Goal: Task Accomplishment & Management: Use online tool/utility

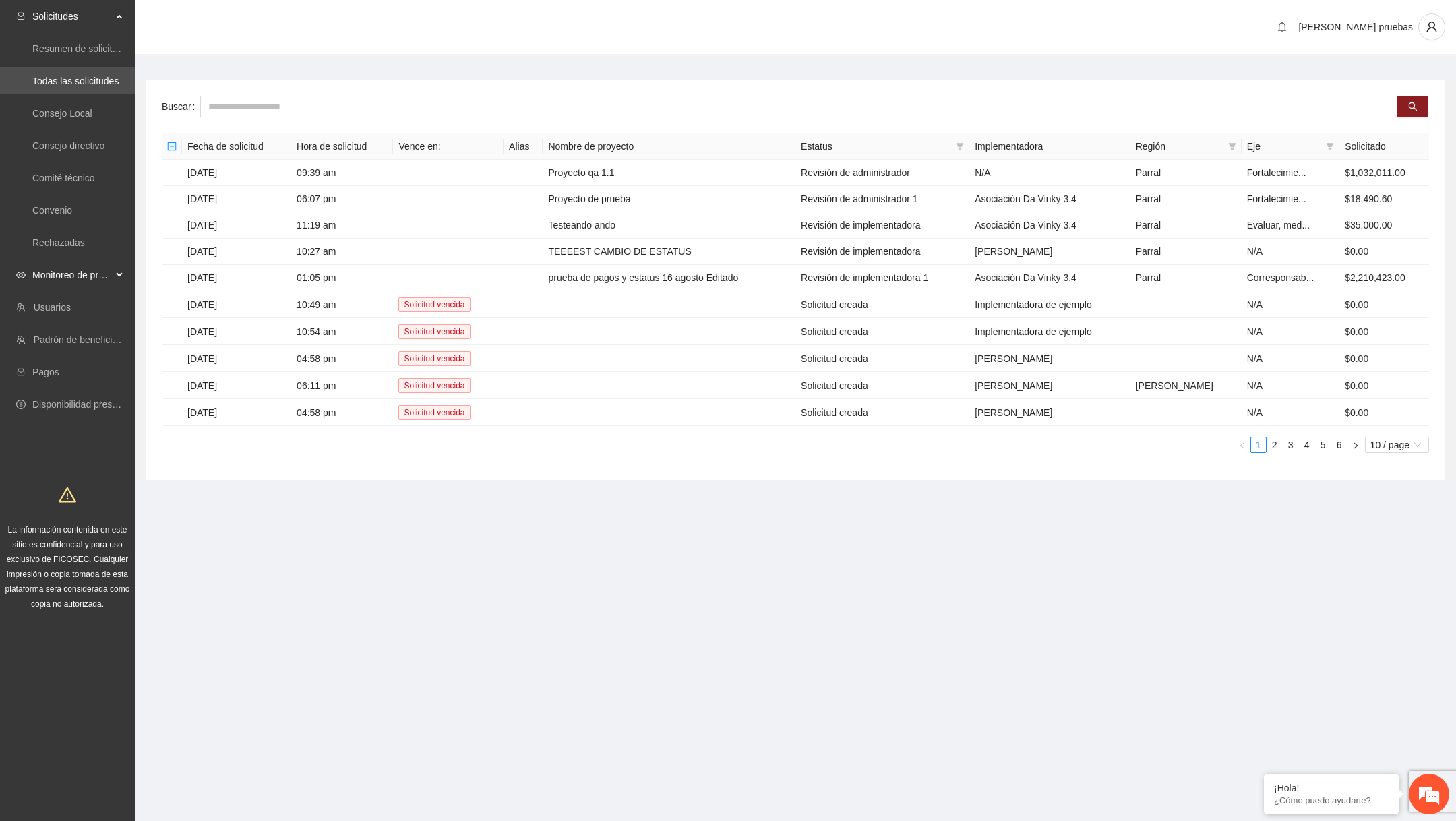
click at [89, 285] on span "Monitoreo de proyectos" at bounding box center [73, 274] width 80 height 27
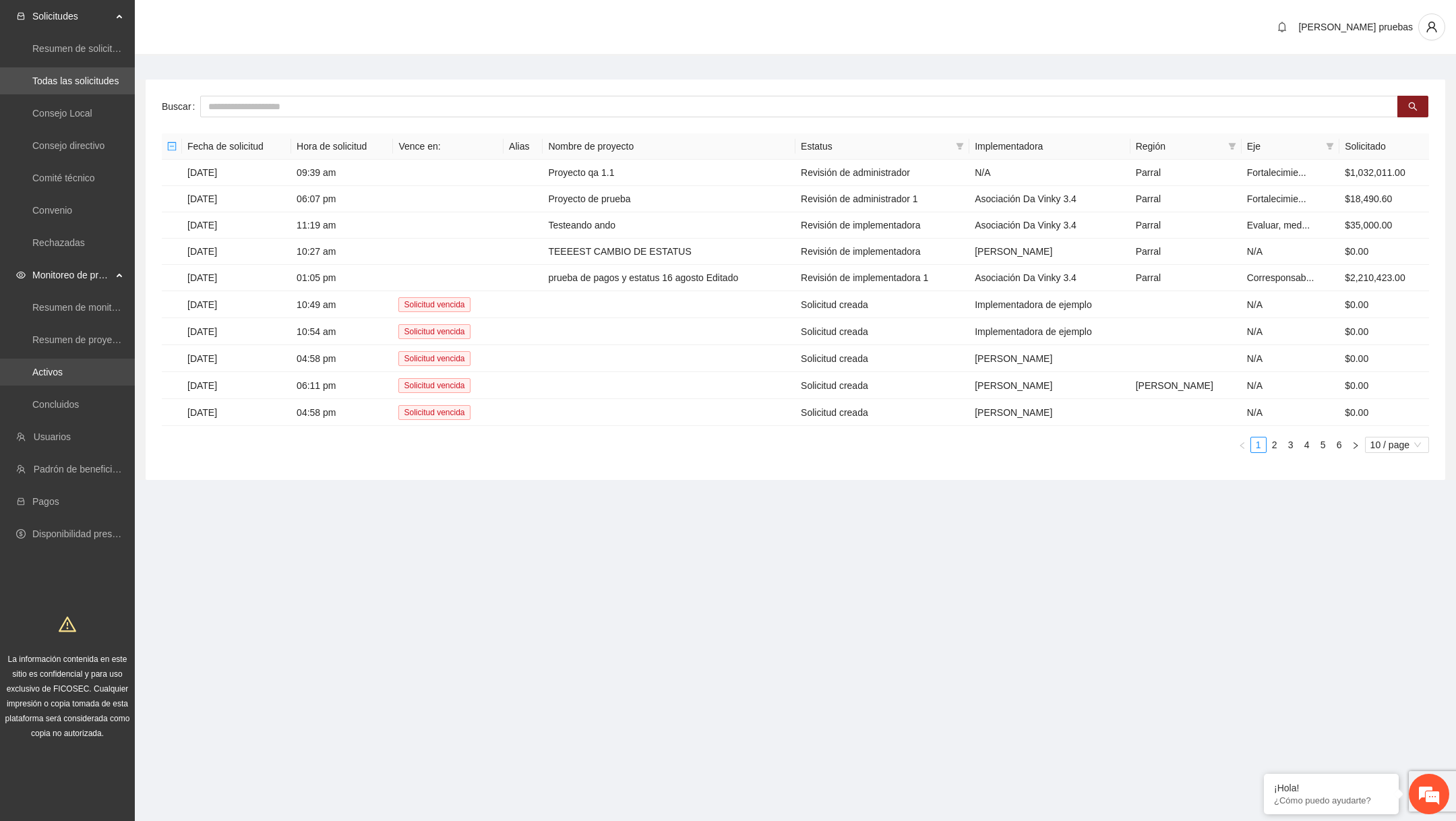
click at [62, 377] on link "Activos" at bounding box center [48, 372] width 30 height 11
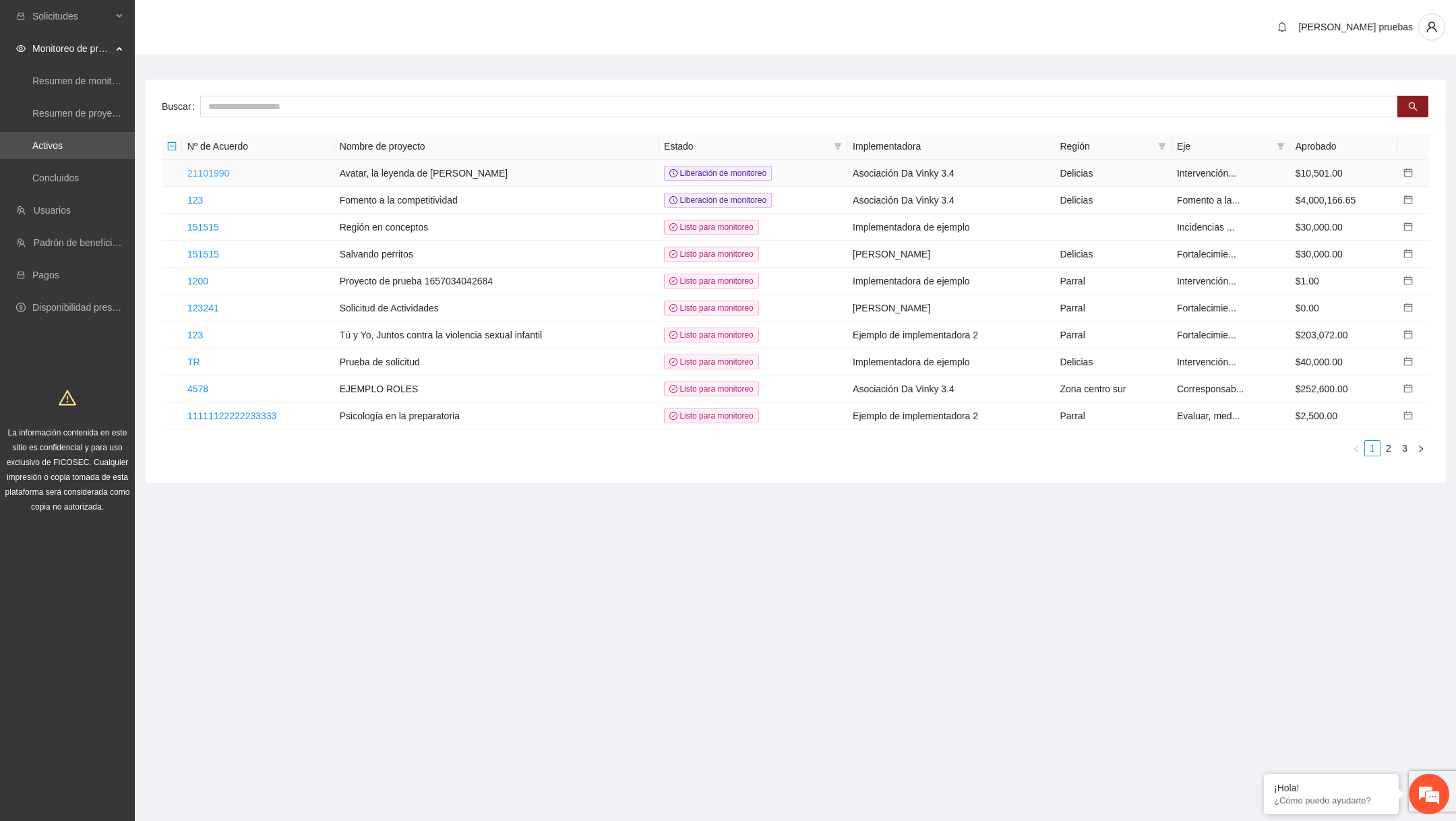
click at [212, 172] on link "21101990" at bounding box center [208, 173] width 42 height 11
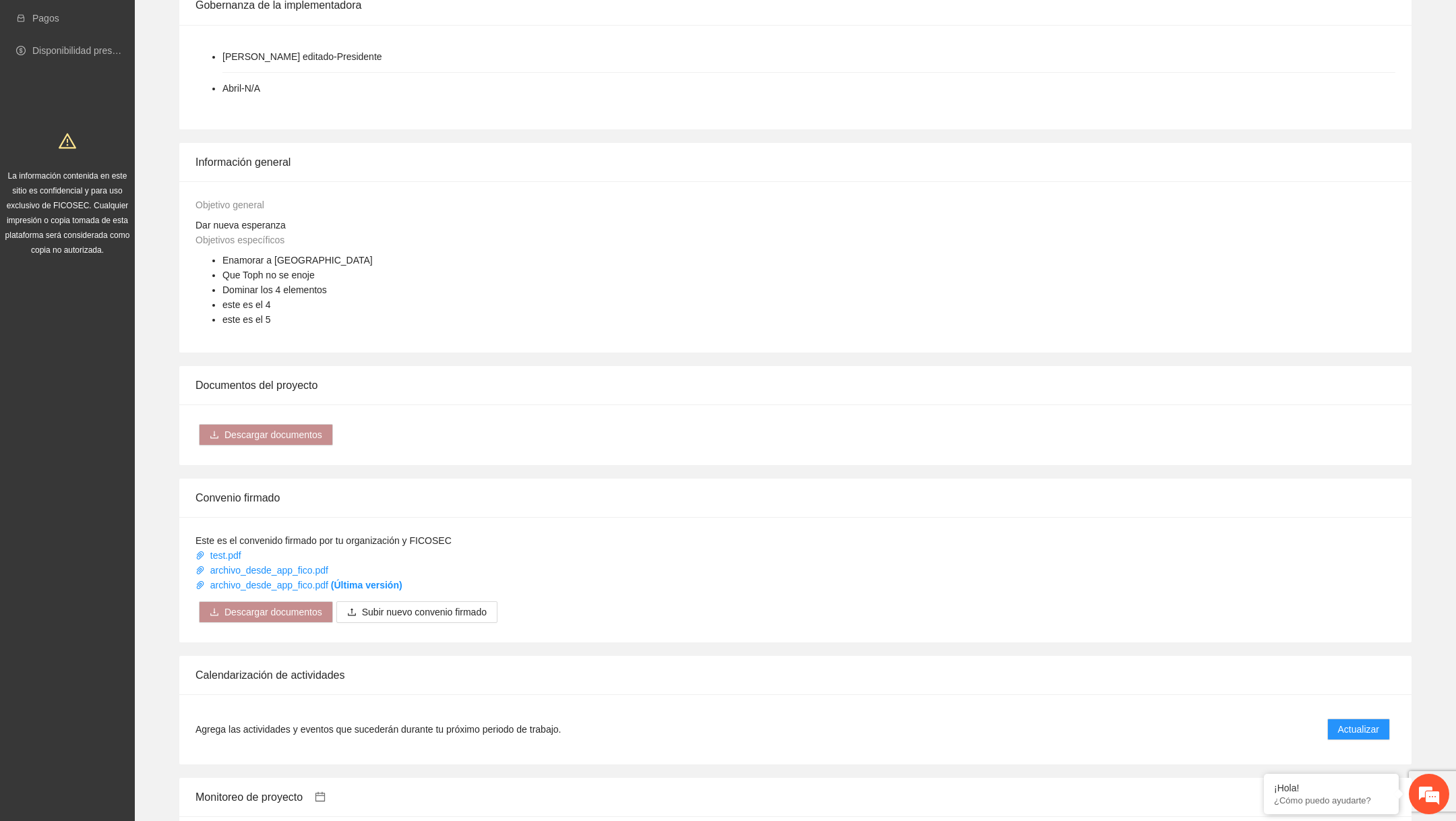
scroll to position [767, 0]
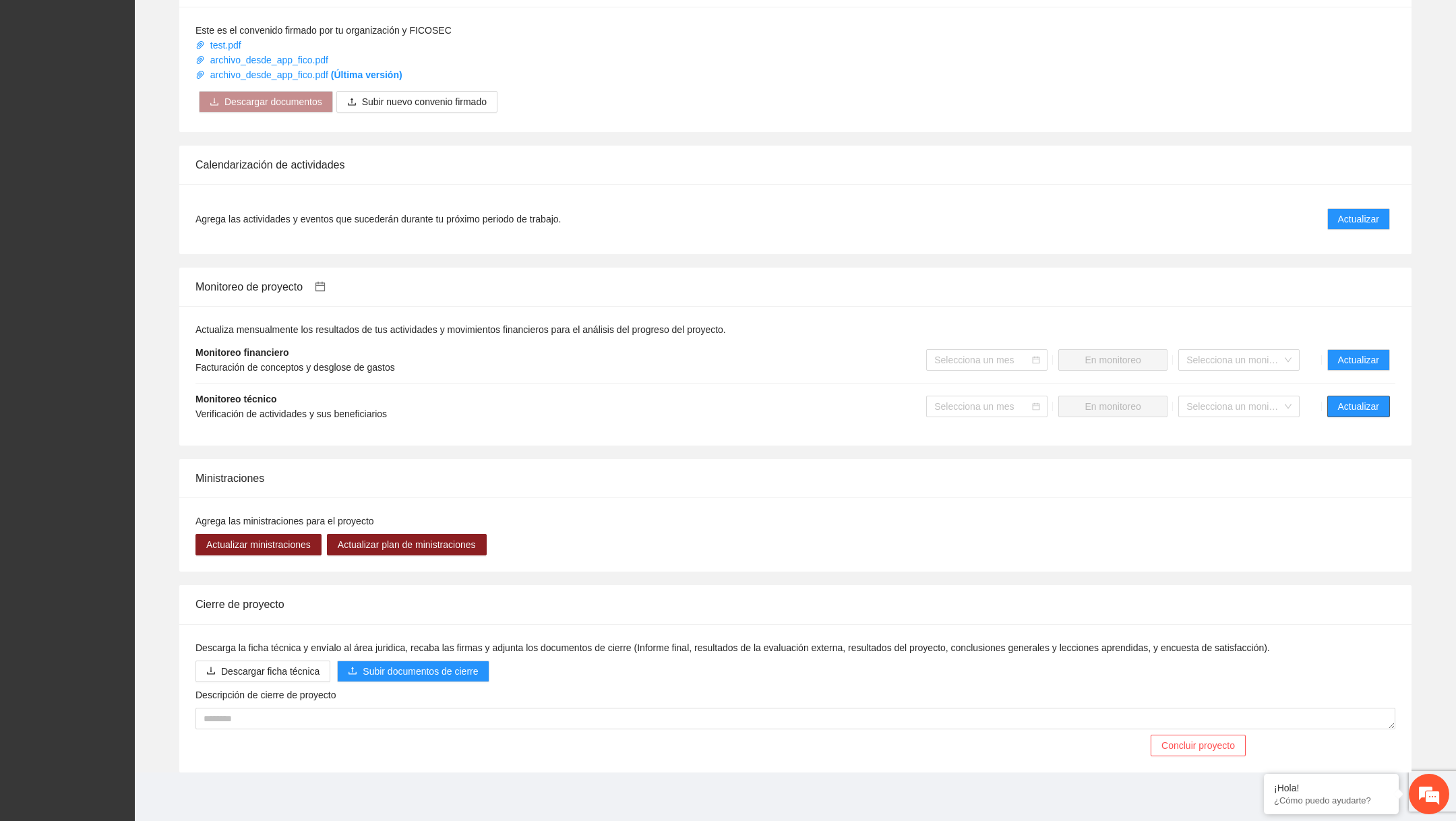
click at [1343, 404] on span "Actualizar" at bounding box center [1358, 407] width 41 height 15
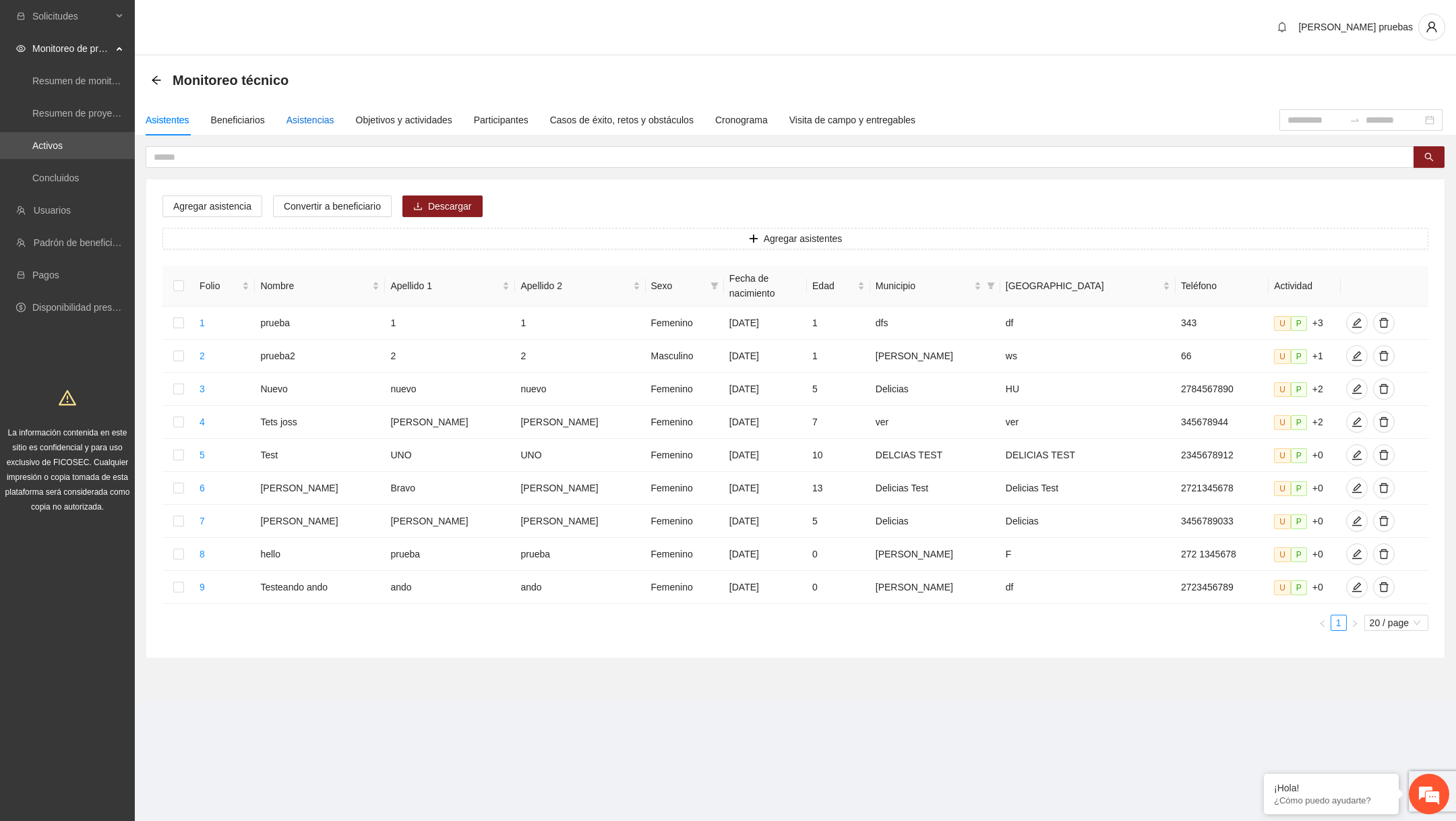
click at [328, 115] on div "Asistencias" at bounding box center [311, 120] width 48 height 15
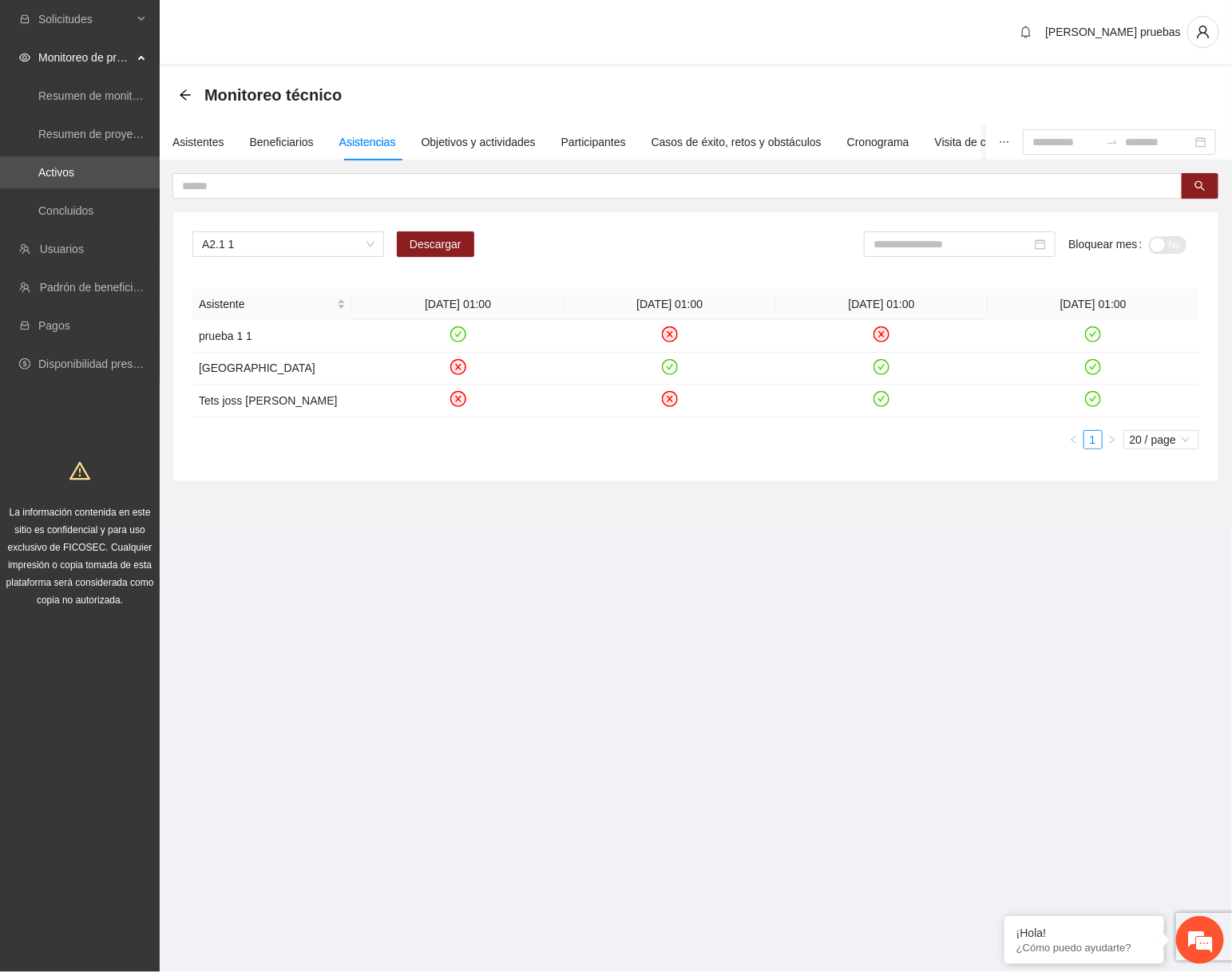
click at [367, 151] on div "Asistencias" at bounding box center [368, 142] width 57 height 37
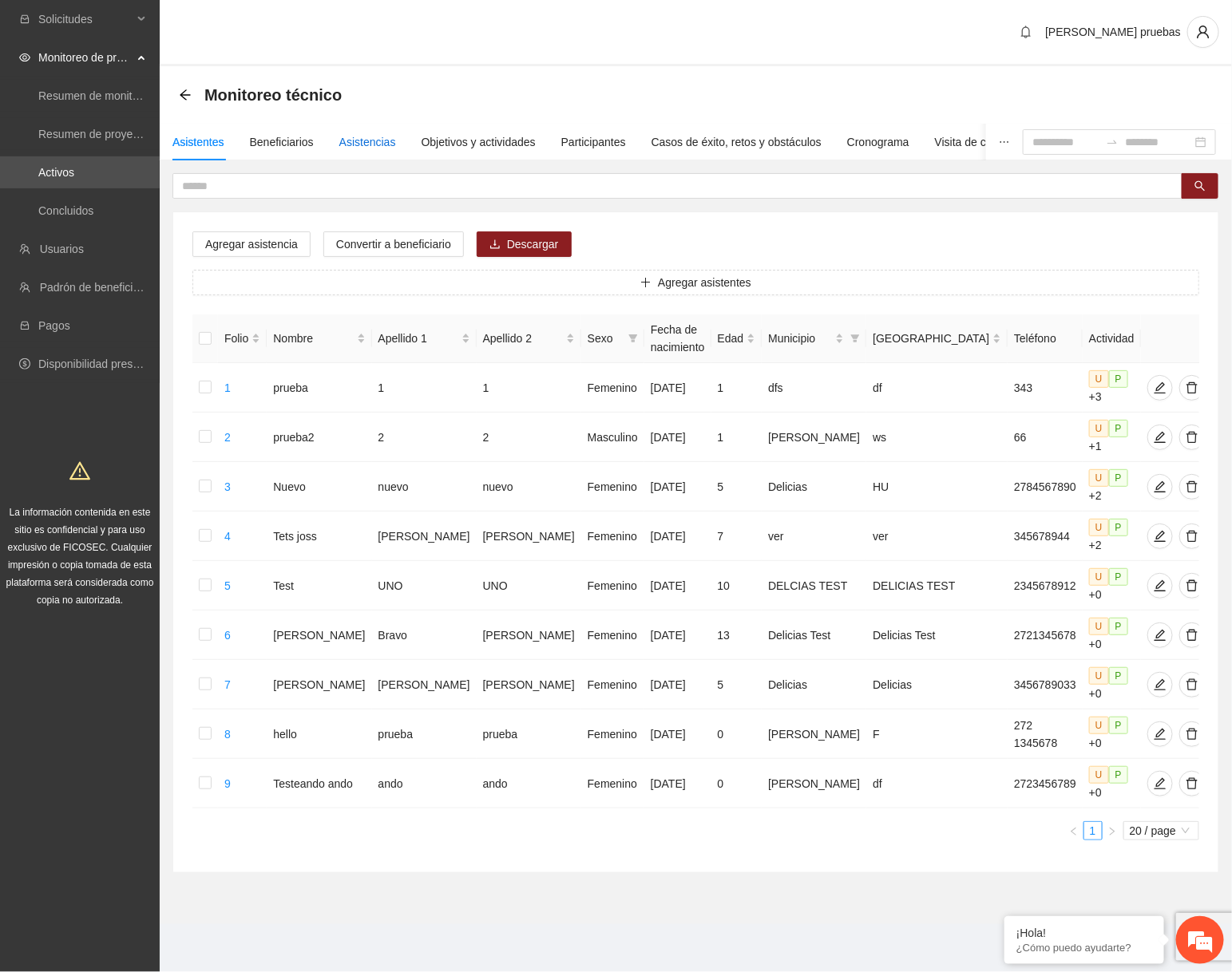
click at [396, 150] on div "Asistencias" at bounding box center [368, 142] width 57 height 17
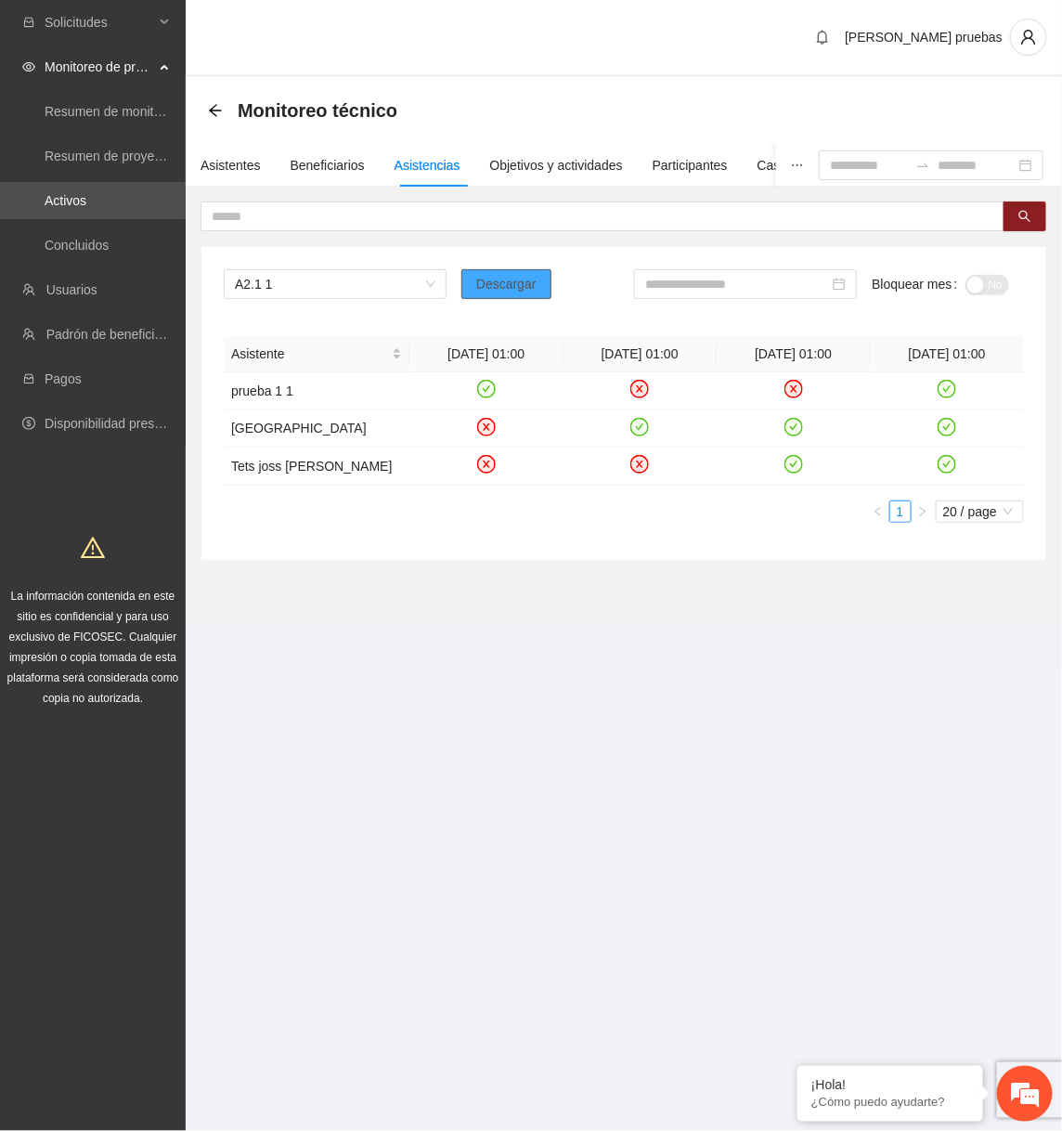
click at [519, 277] on span "Descargar" at bounding box center [506, 284] width 60 height 20
click at [229, 150] on div "Asistentes" at bounding box center [231, 165] width 60 height 43
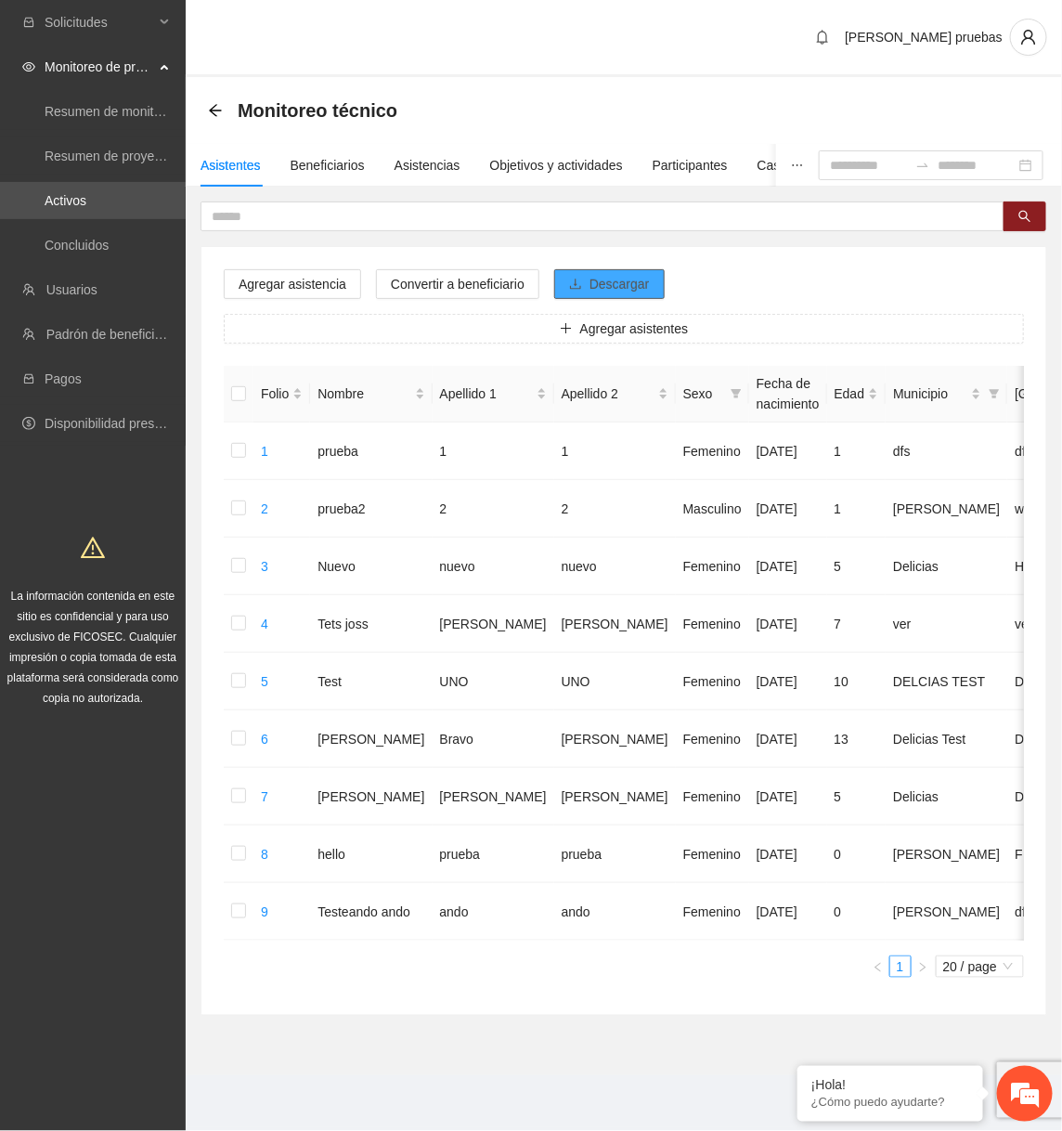
click at [605, 287] on span "Descargar" at bounding box center [620, 284] width 60 height 20
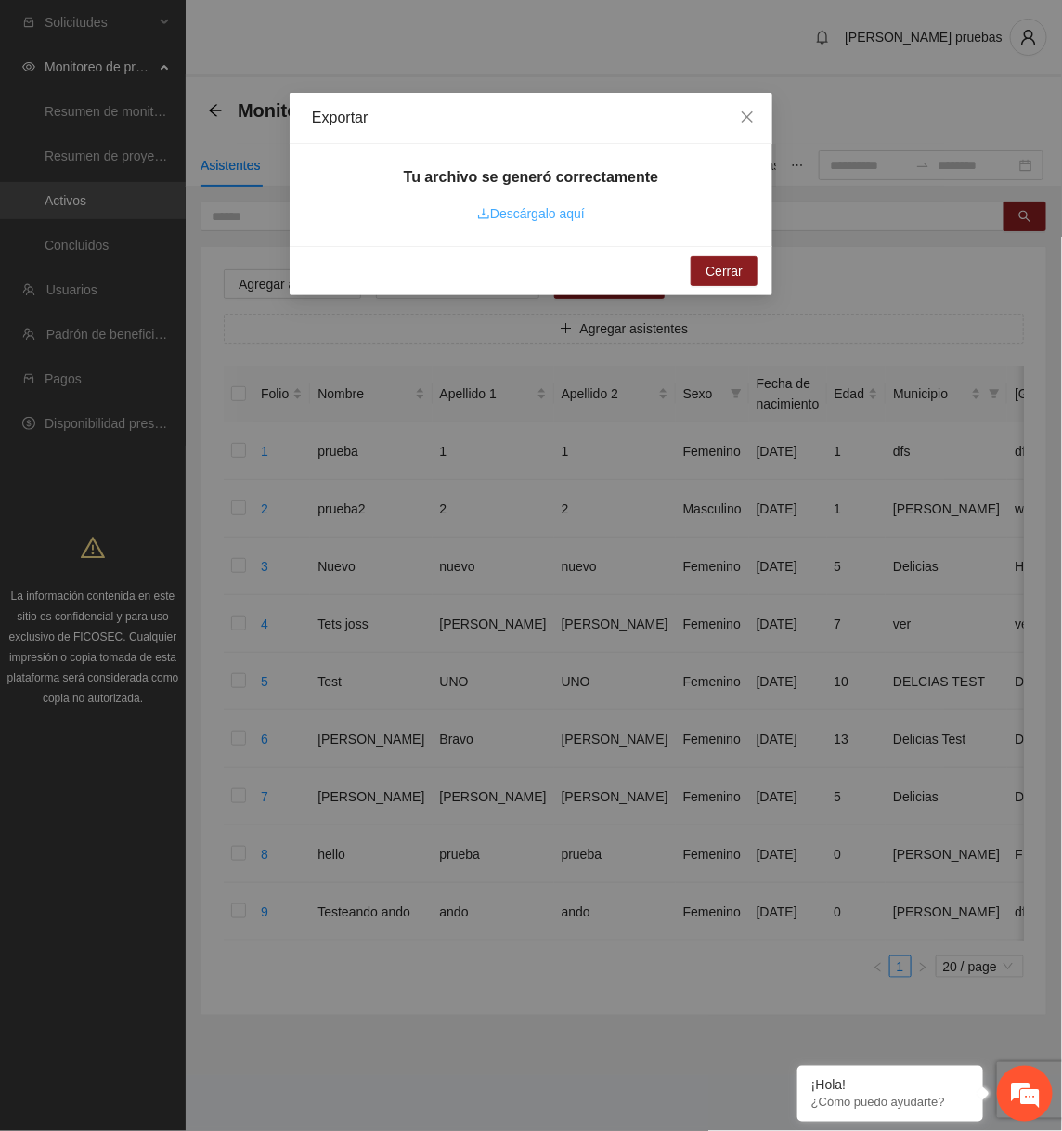
click at [560, 215] on link "Descárgalo aquí" at bounding box center [531, 213] width 108 height 15
click at [707, 274] on span "Cerrar" at bounding box center [724, 271] width 37 height 20
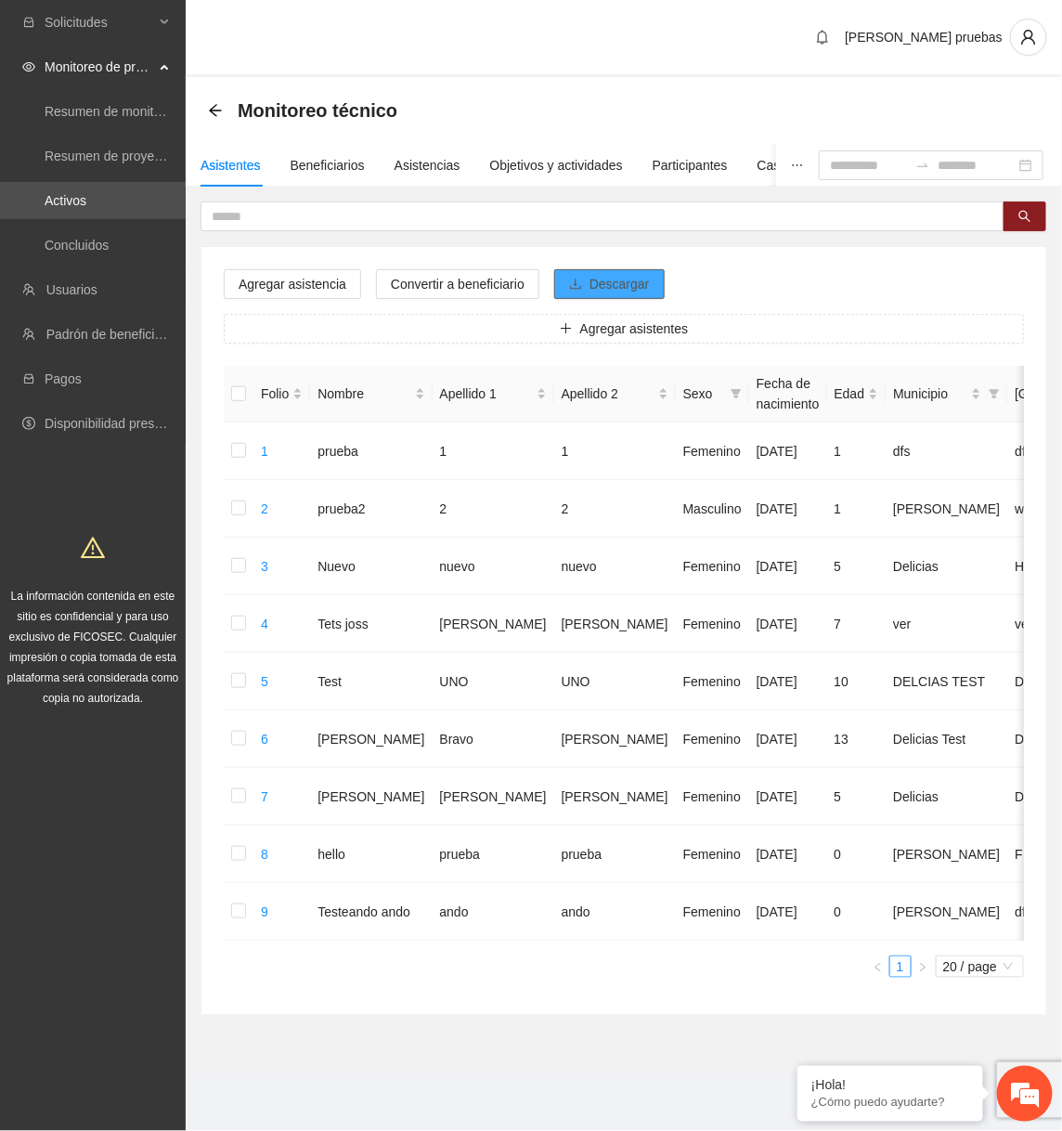
click at [620, 281] on span "Descargar" at bounding box center [620, 284] width 60 height 20
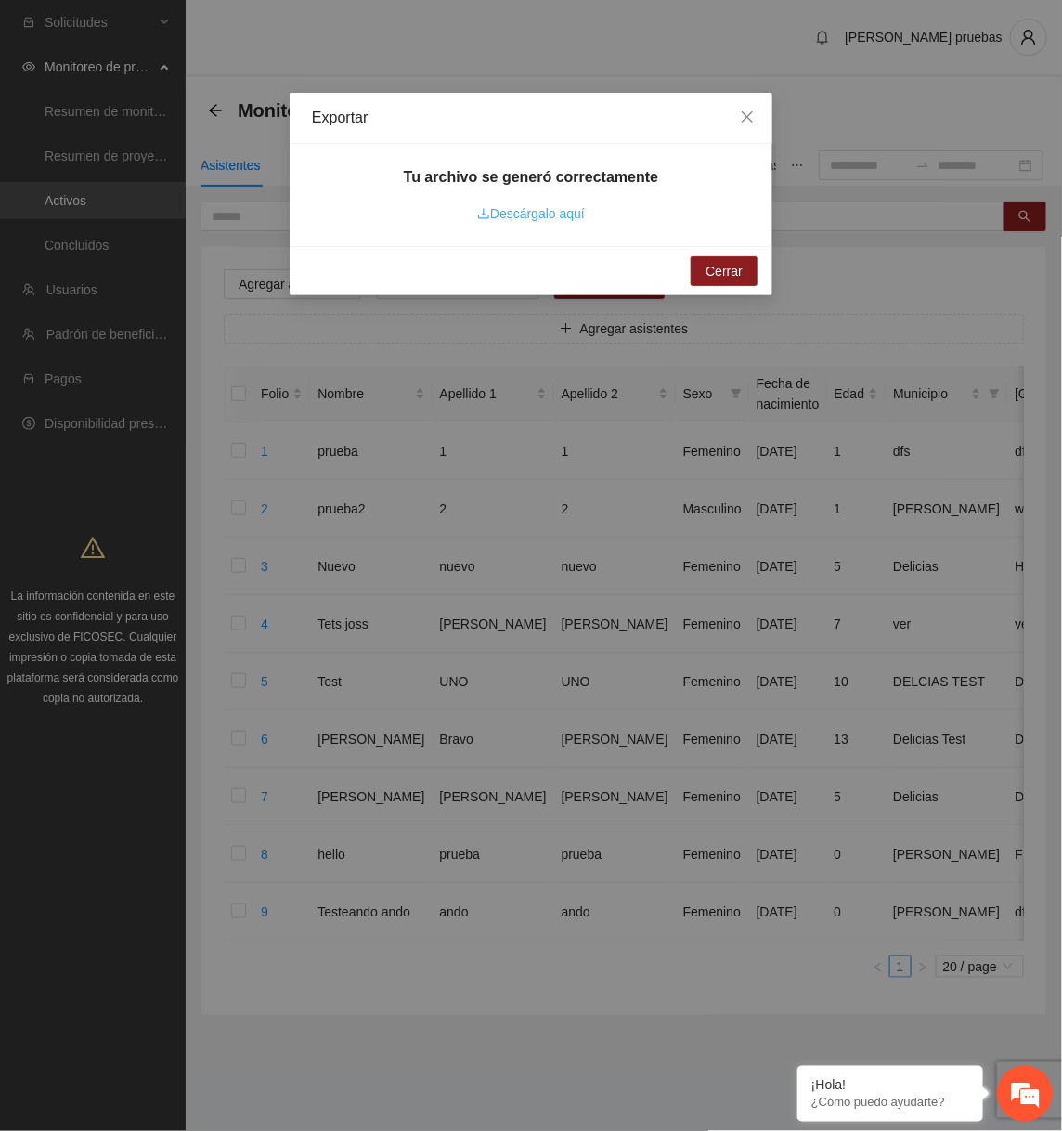
click at [557, 217] on link "Descárgalo aquí" at bounding box center [531, 213] width 108 height 15
